Goal: Task Accomplishment & Management: Use online tool/utility

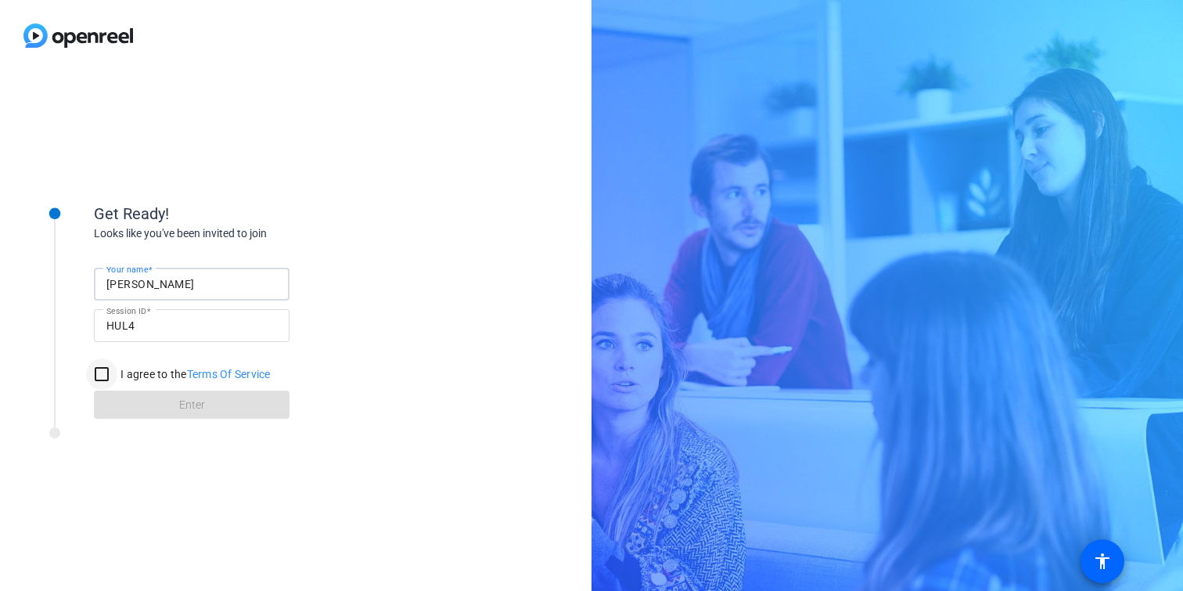
type input "[PERSON_NAME]"
click at [99, 375] on input "I agree to the Terms Of Service" at bounding box center [101, 373] width 31 height 31
checkbox input "true"
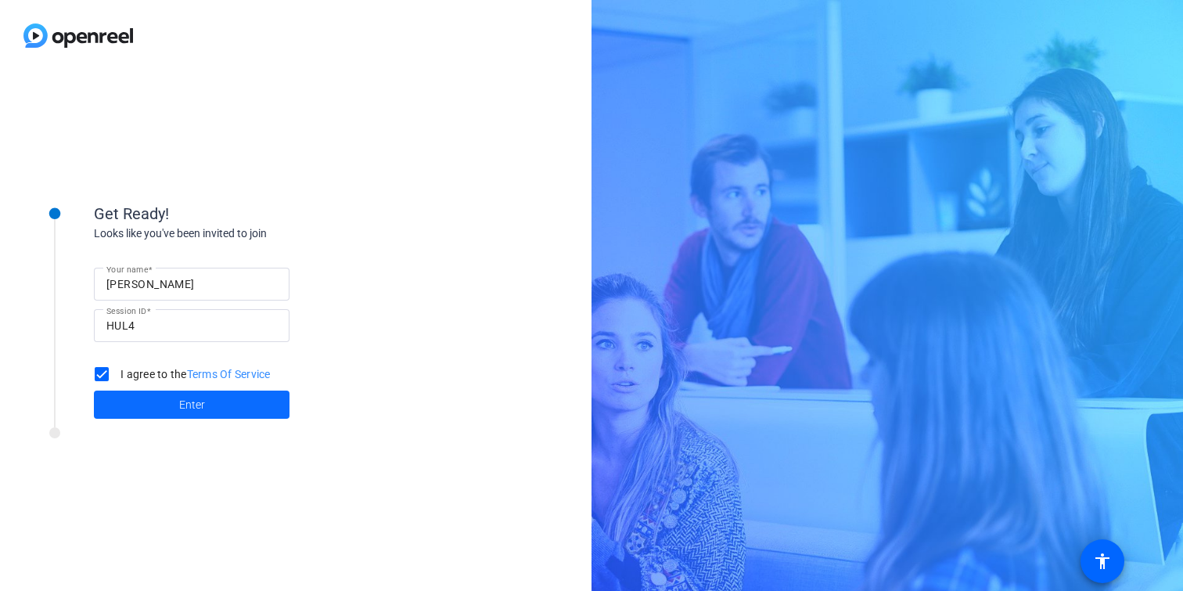
click at [186, 405] on span "Enter" at bounding box center [192, 405] width 26 height 16
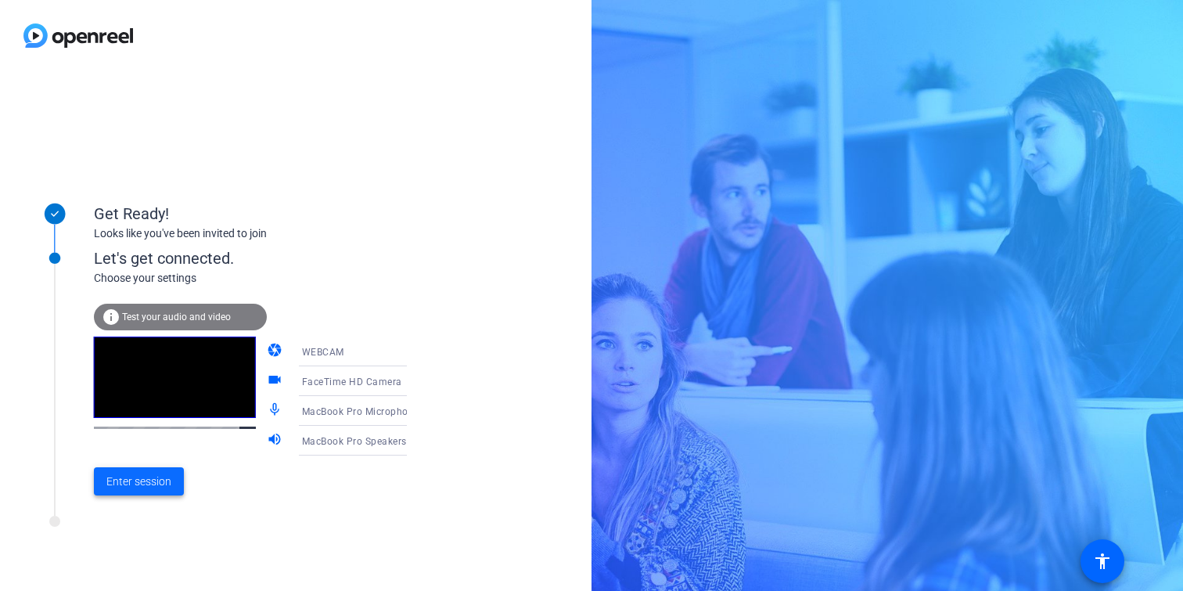
click at [133, 493] on span at bounding box center [139, 482] width 90 height 38
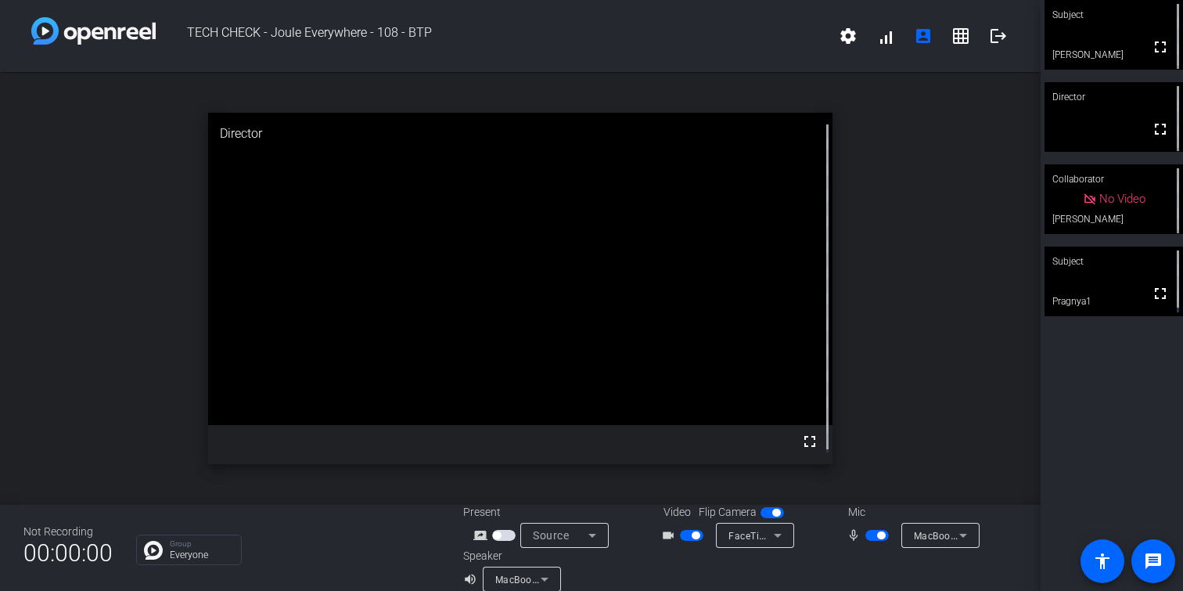
click at [866, 537] on span "button" at bounding box center [877, 535] width 23 height 11
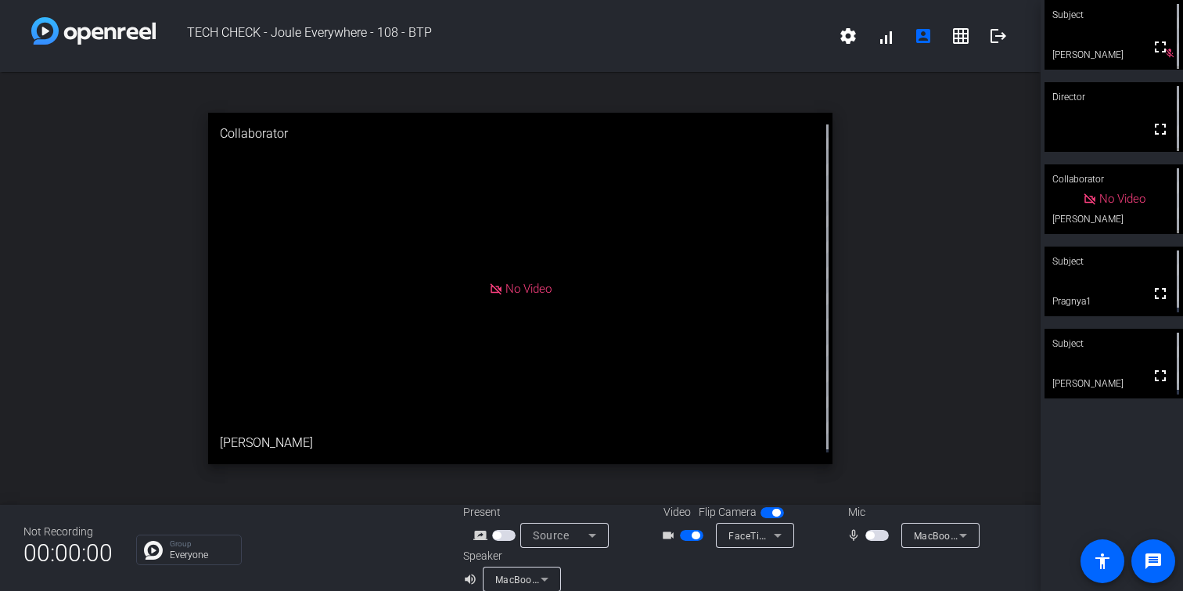
click at [878, 535] on span "button" at bounding box center [877, 535] width 23 height 11
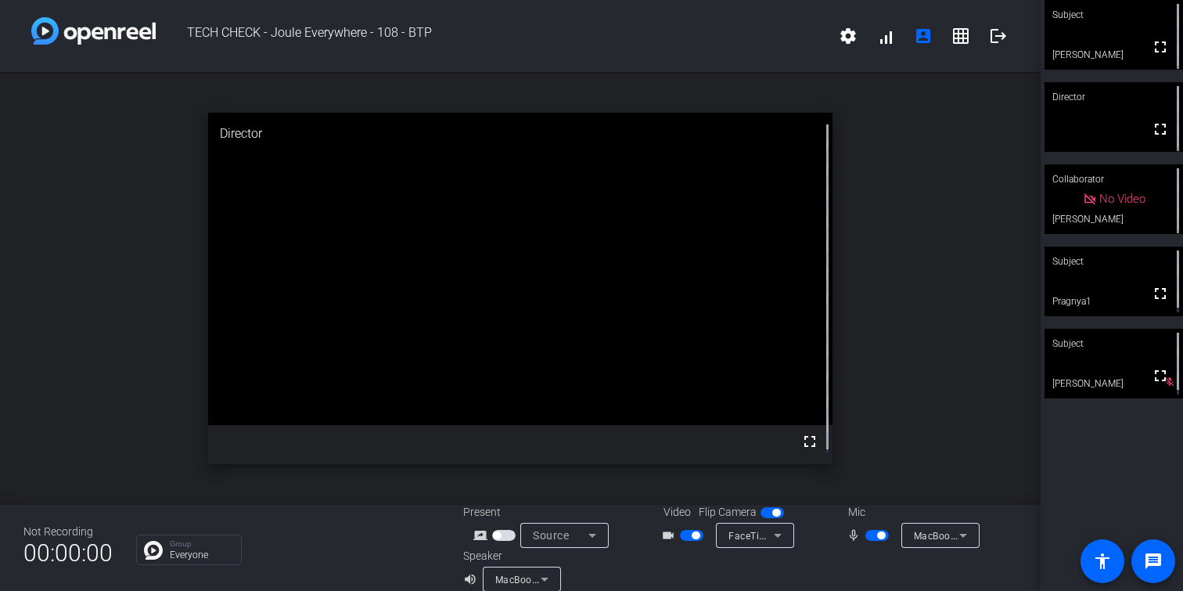
click at [866, 537] on span "button" at bounding box center [877, 535] width 23 height 11
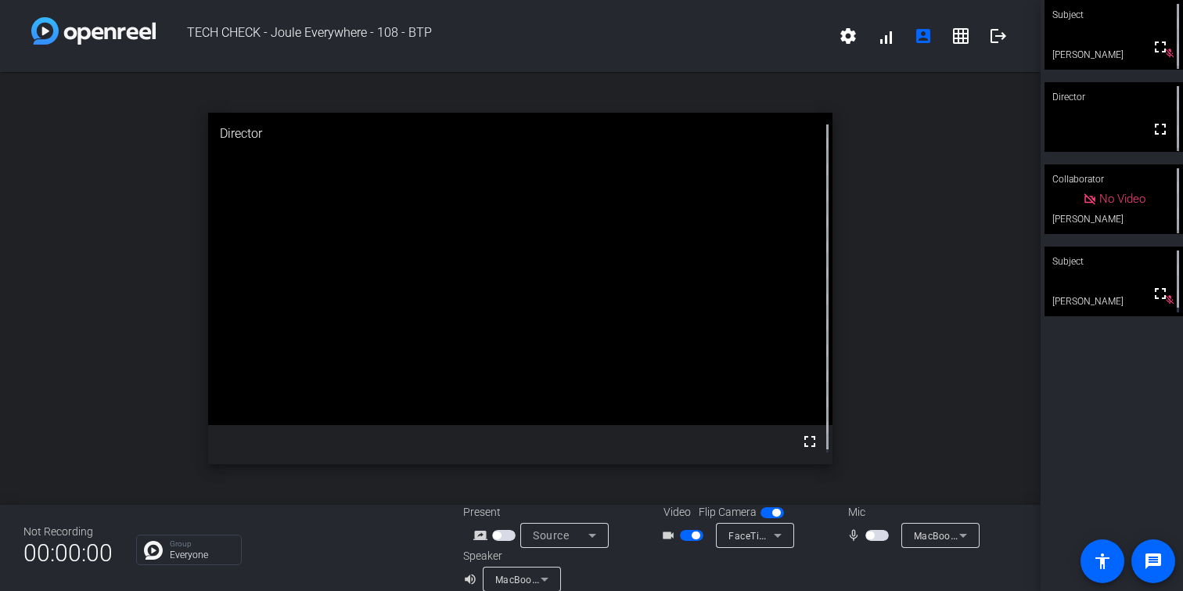
click at [872, 533] on span "button" at bounding box center [877, 535] width 23 height 11
